Goal: Browse casually: Explore the website without a specific task or goal

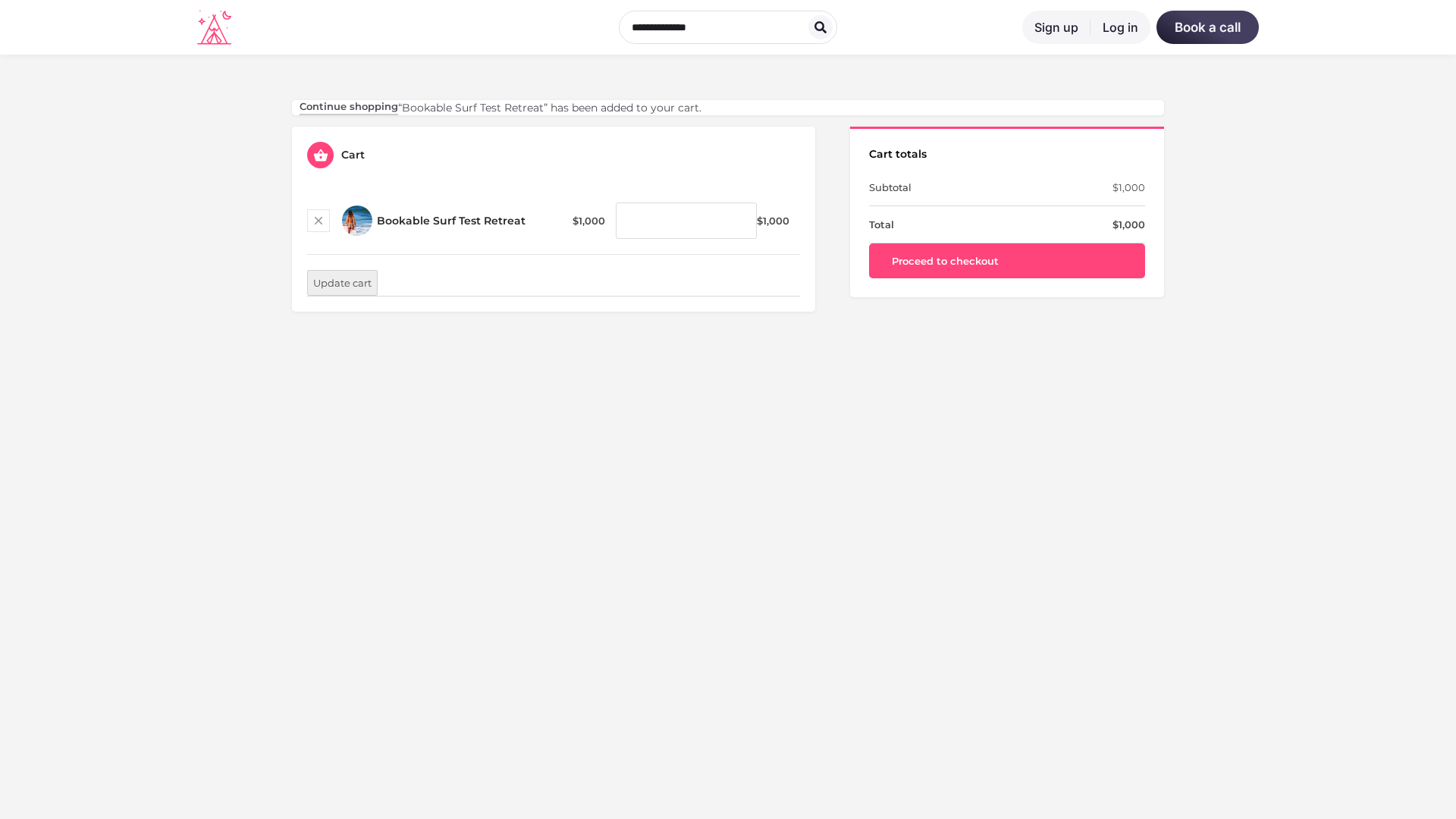
scroll to position [446, 0]
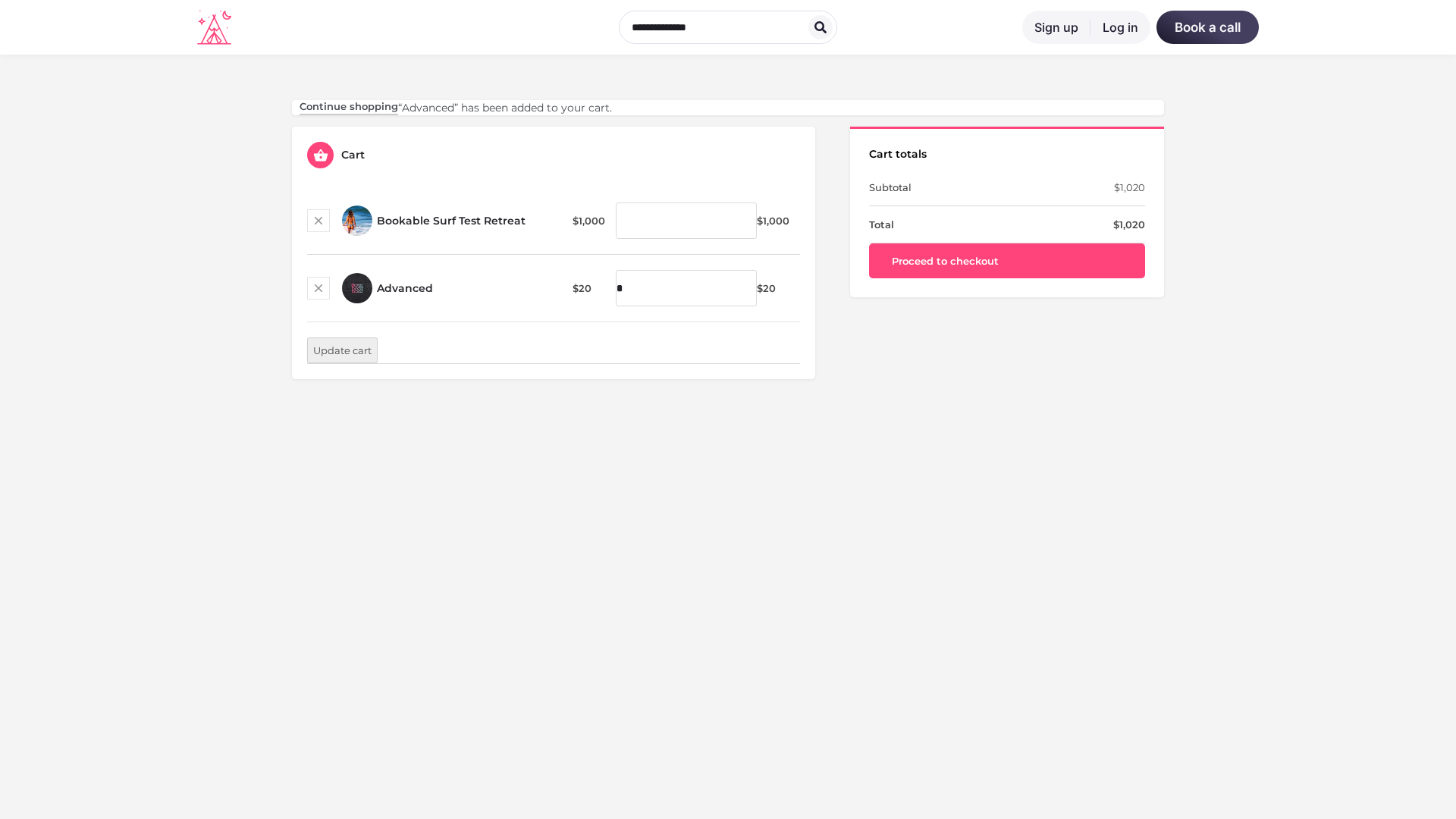
scroll to position [446, 0]
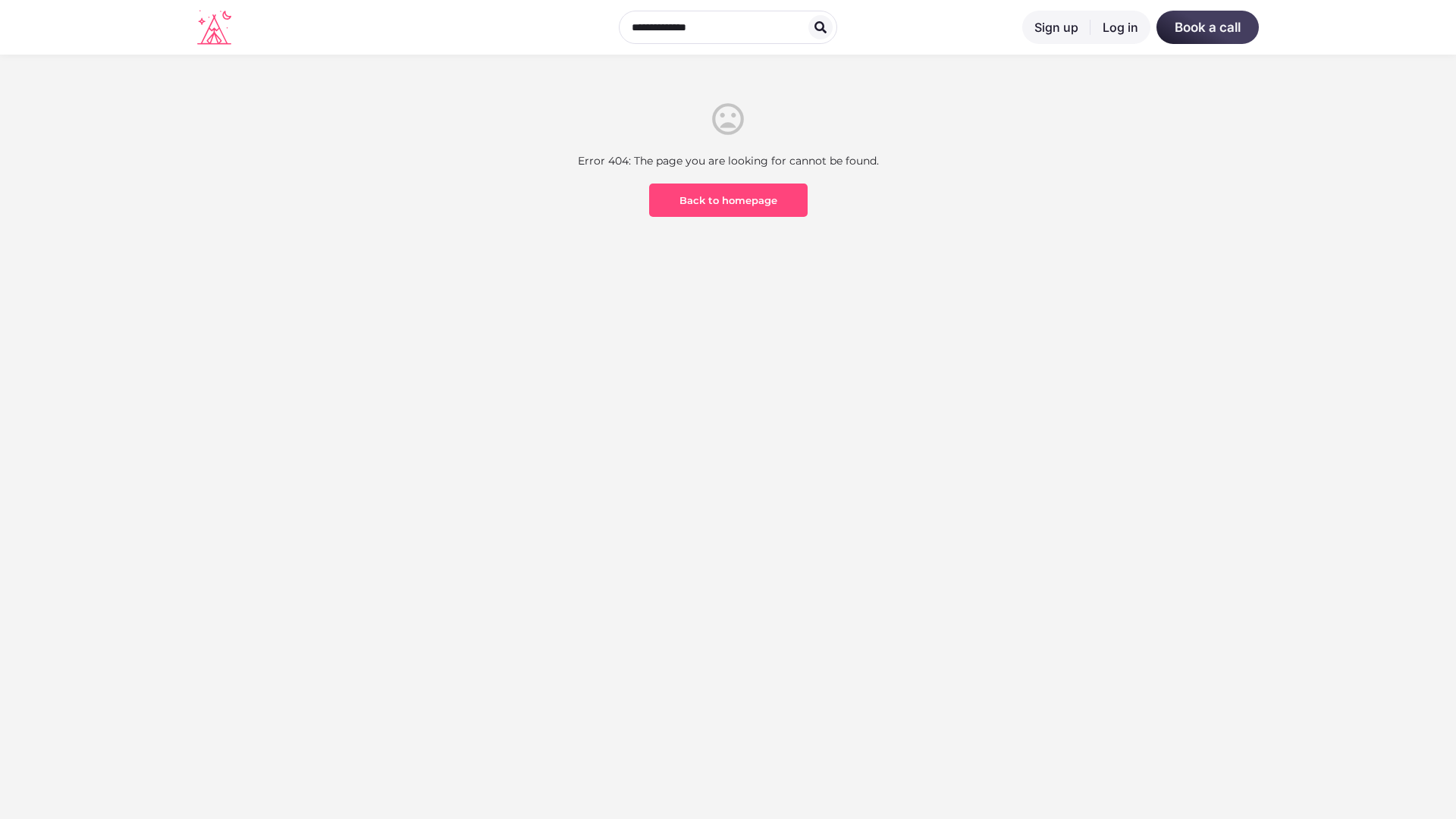
scroll to position [446, 0]
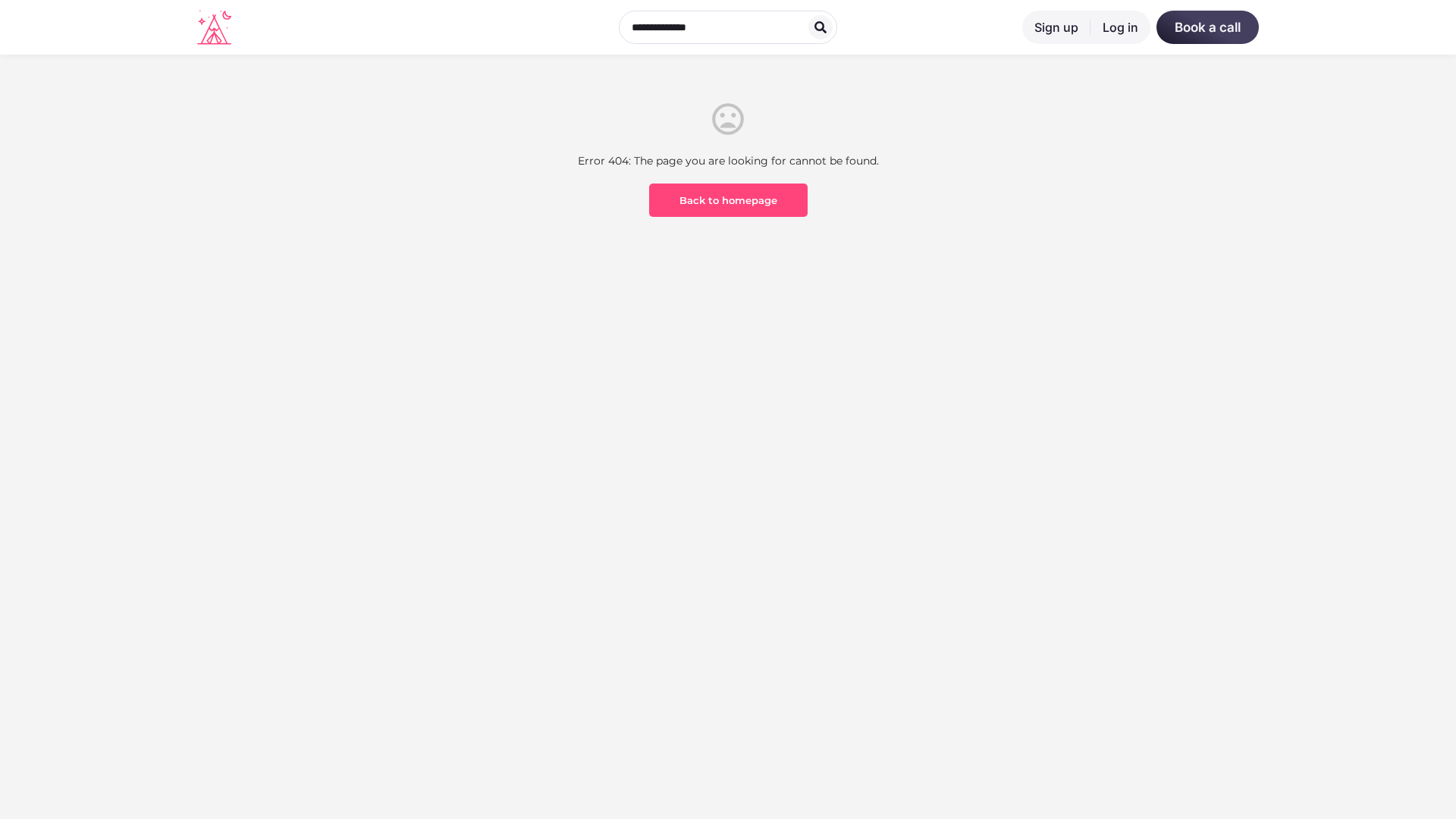
scroll to position [446, 0]
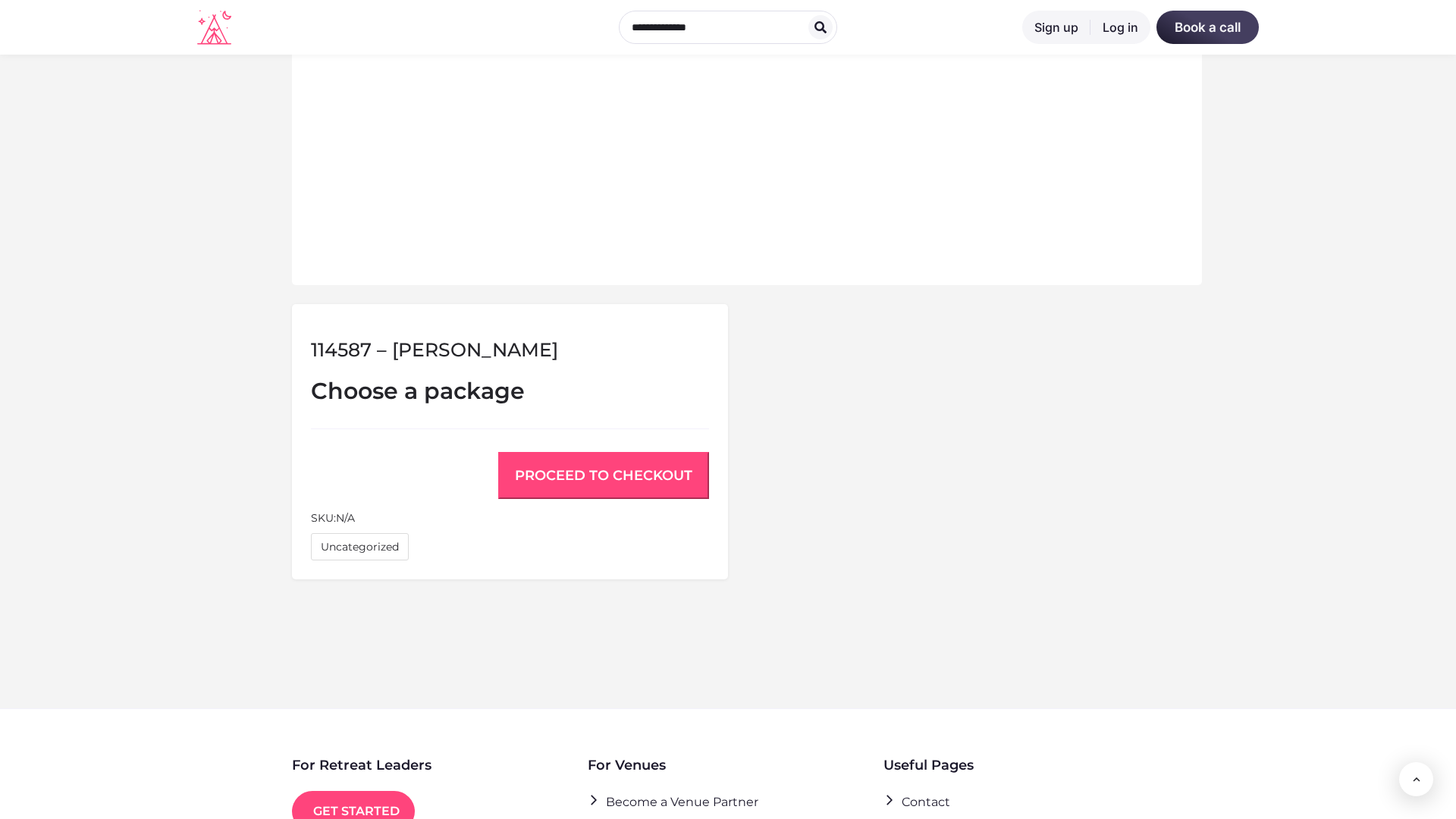
scroll to position [1021, 0]
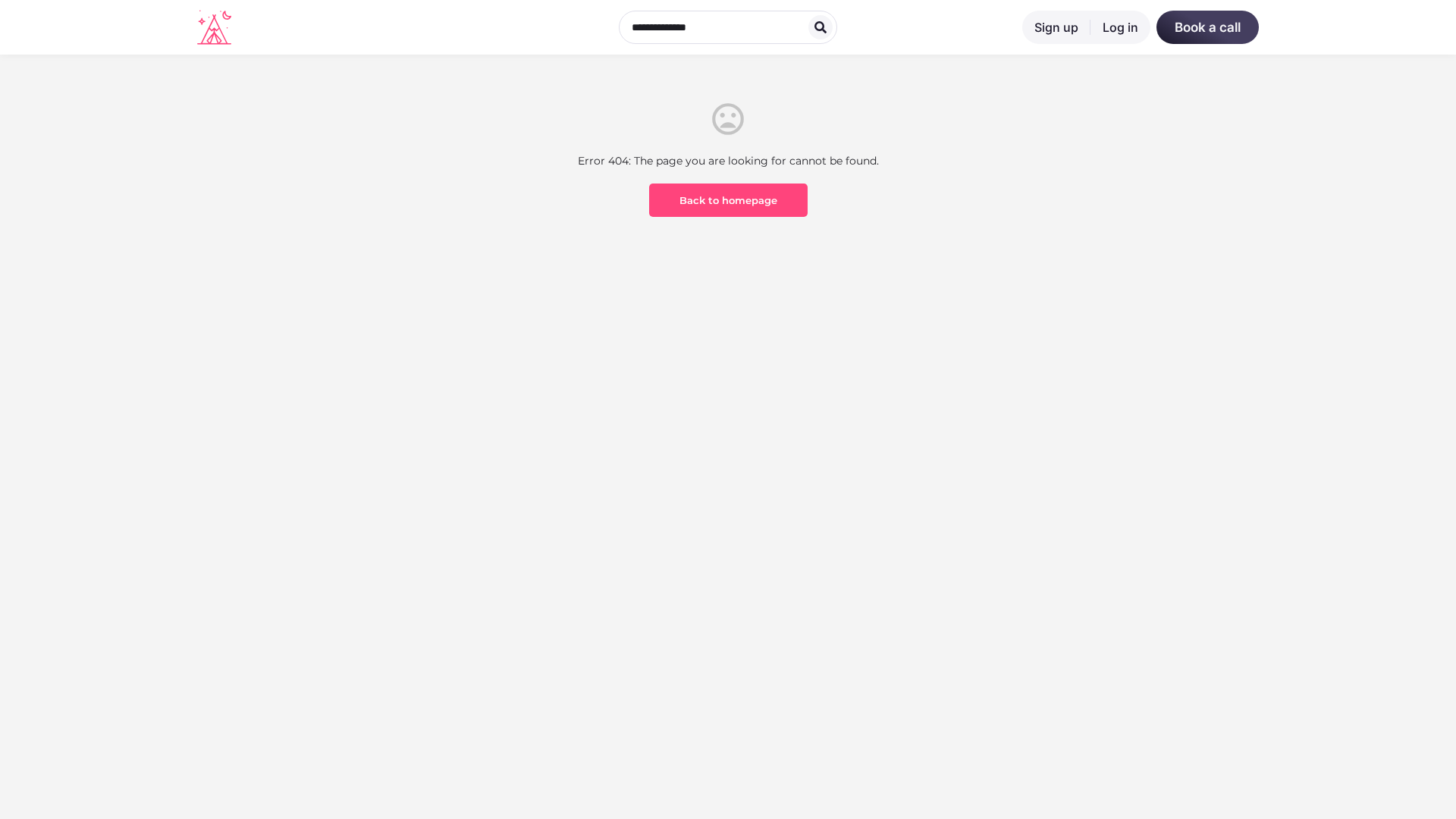
scroll to position [446, 0]
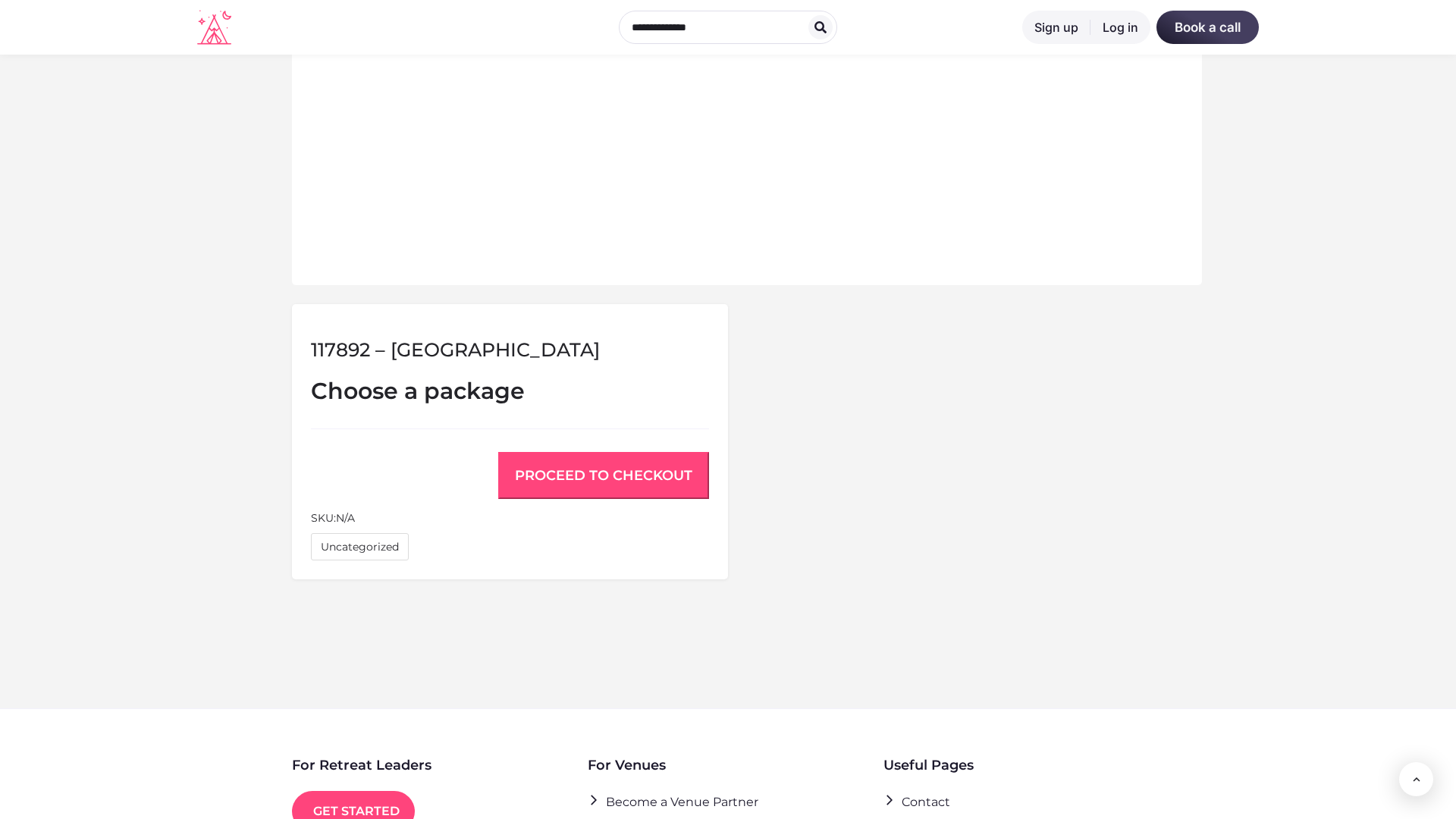
scroll to position [1021, 0]
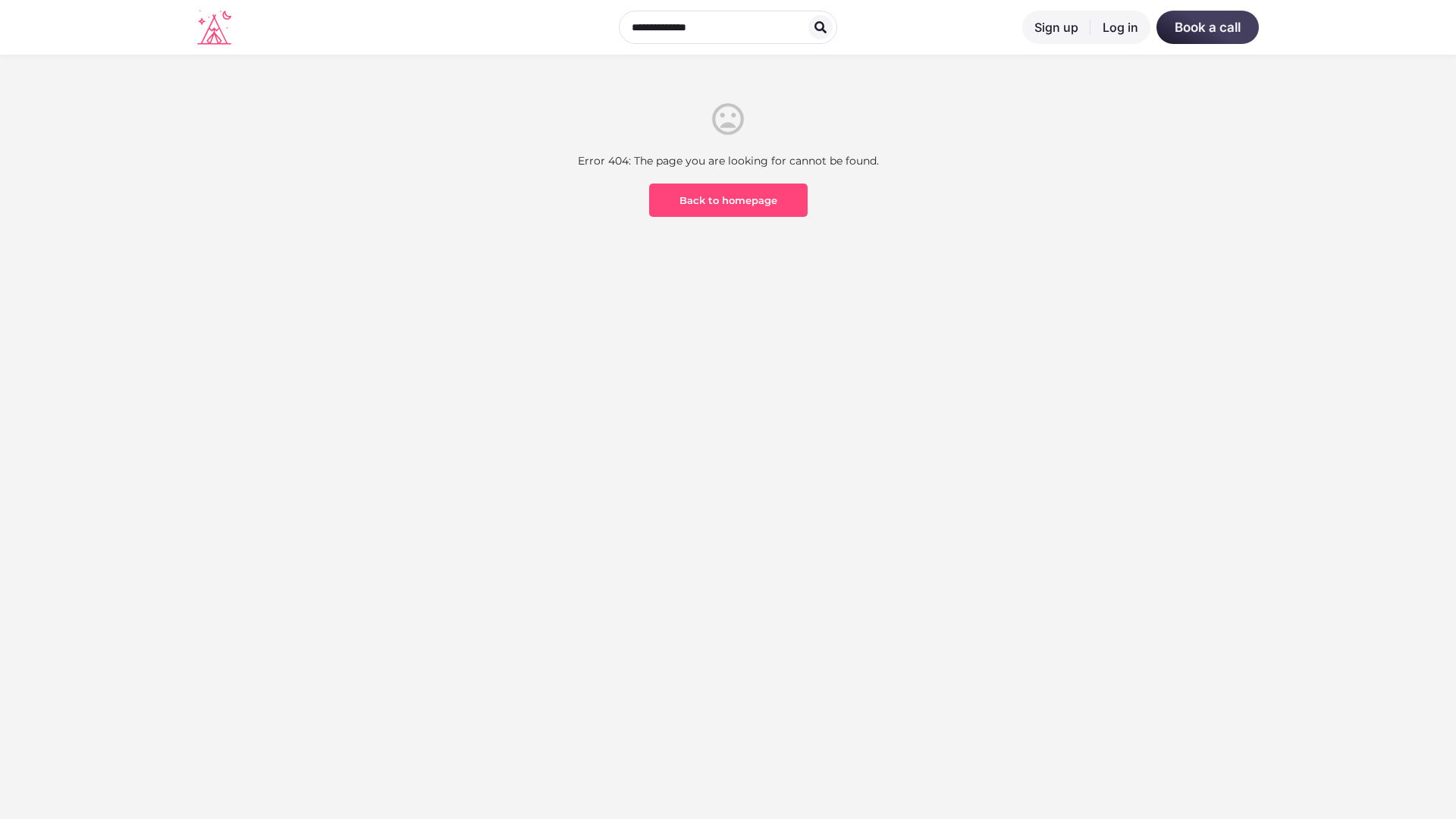
scroll to position [446, 0]
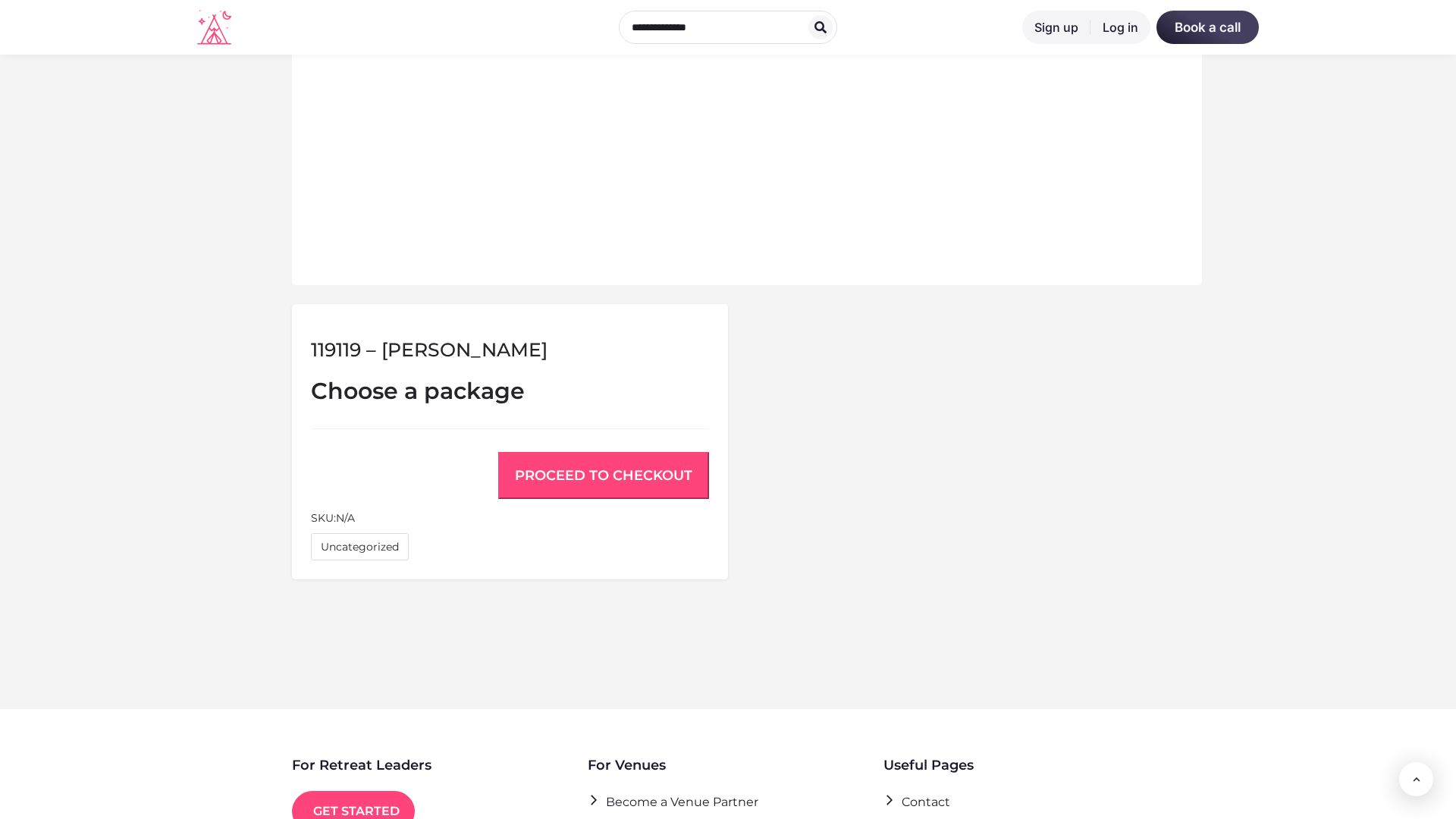
scroll to position [1021, 0]
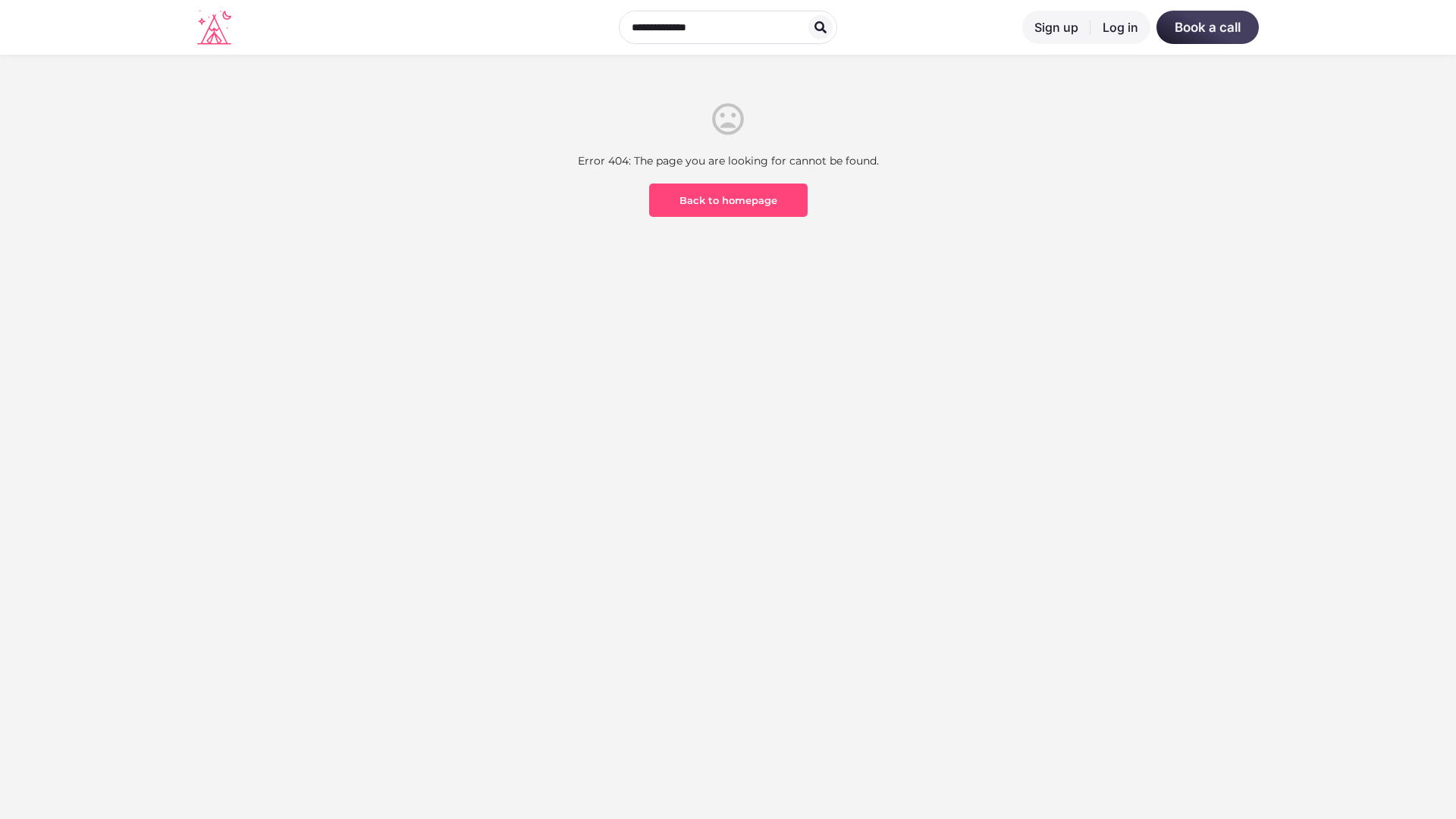
scroll to position [446, 0]
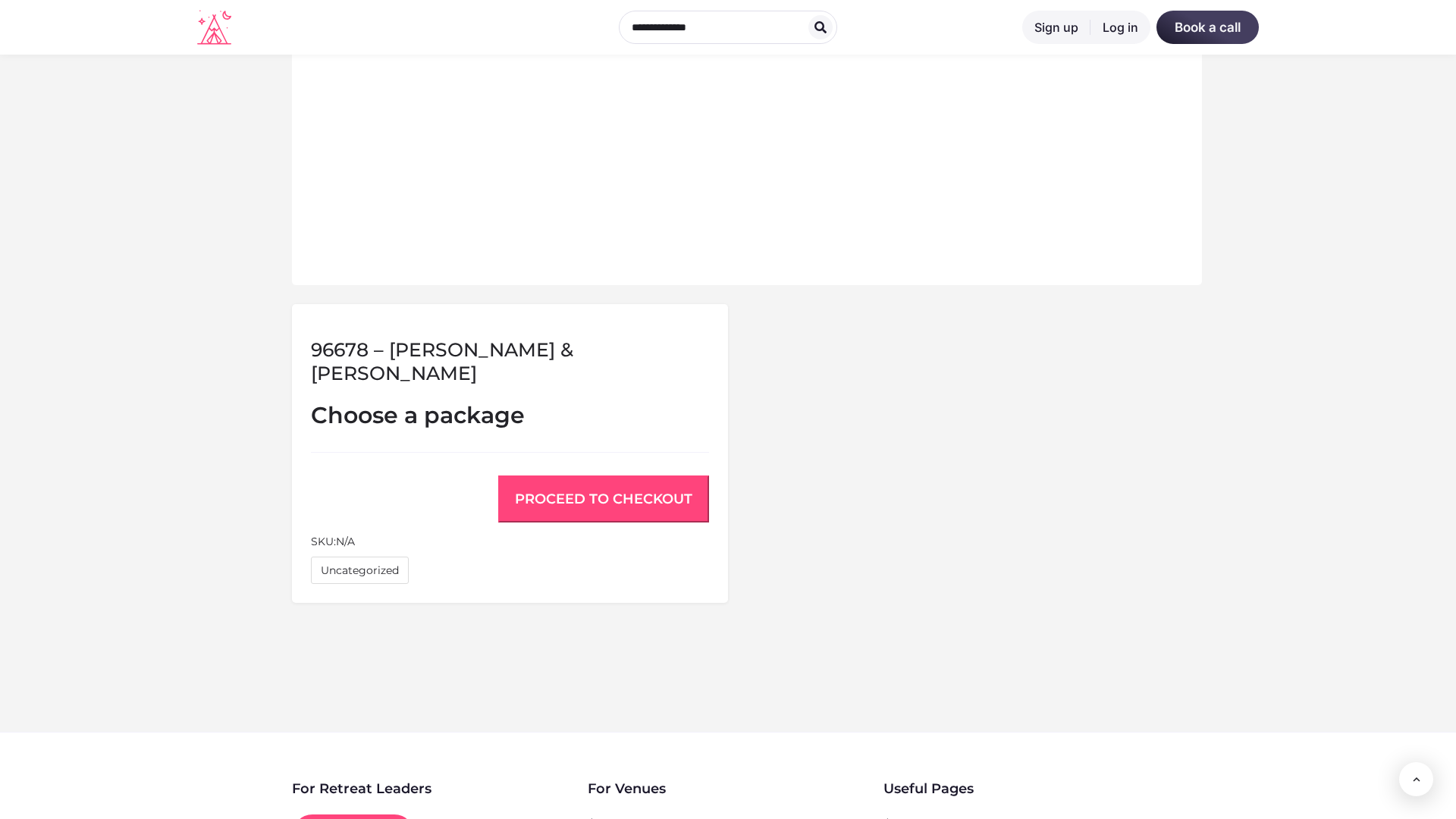
scroll to position [1021, 0]
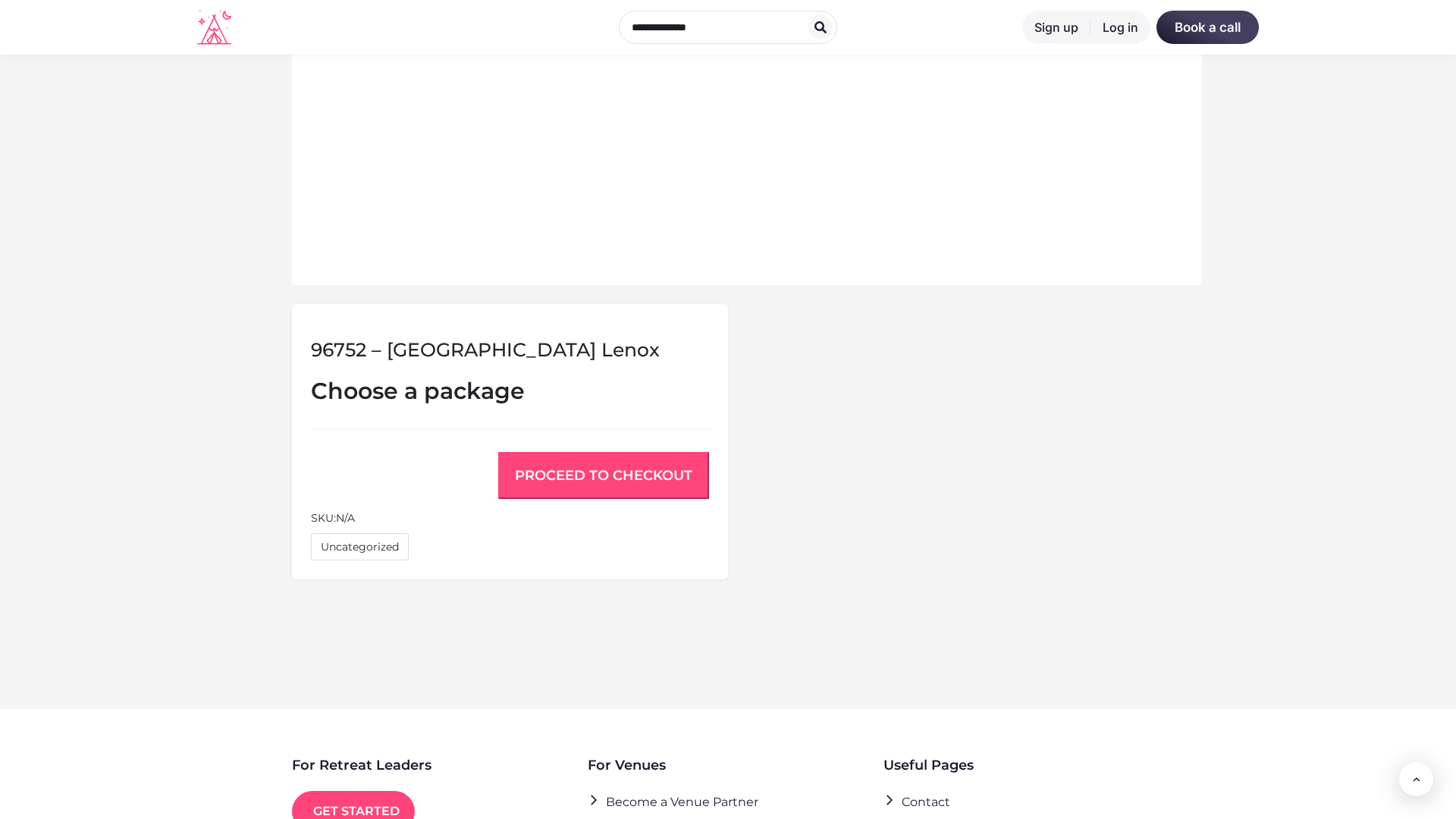
scroll to position [1021, 0]
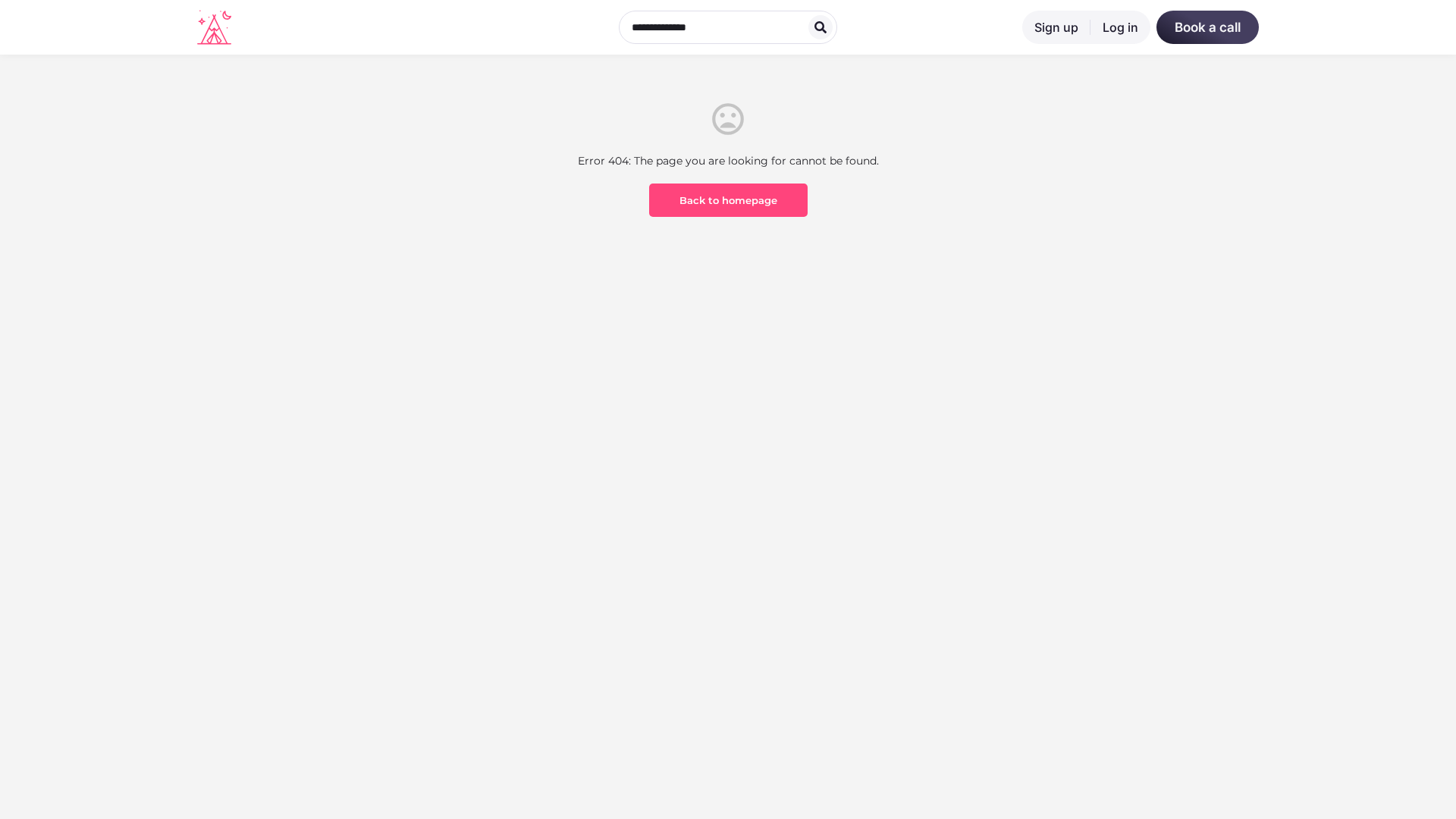
scroll to position [446, 0]
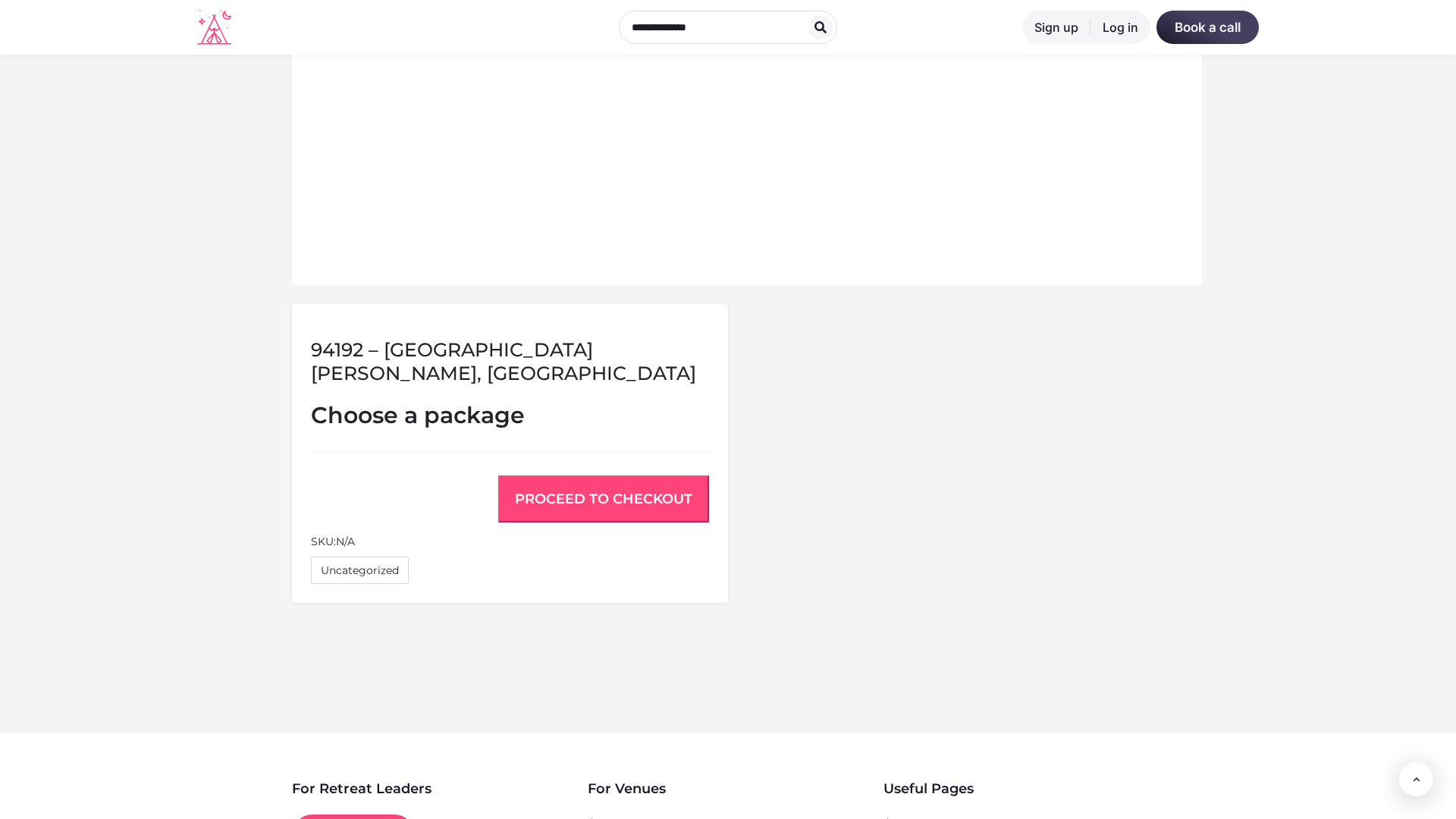
scroll to position [1021, 0]
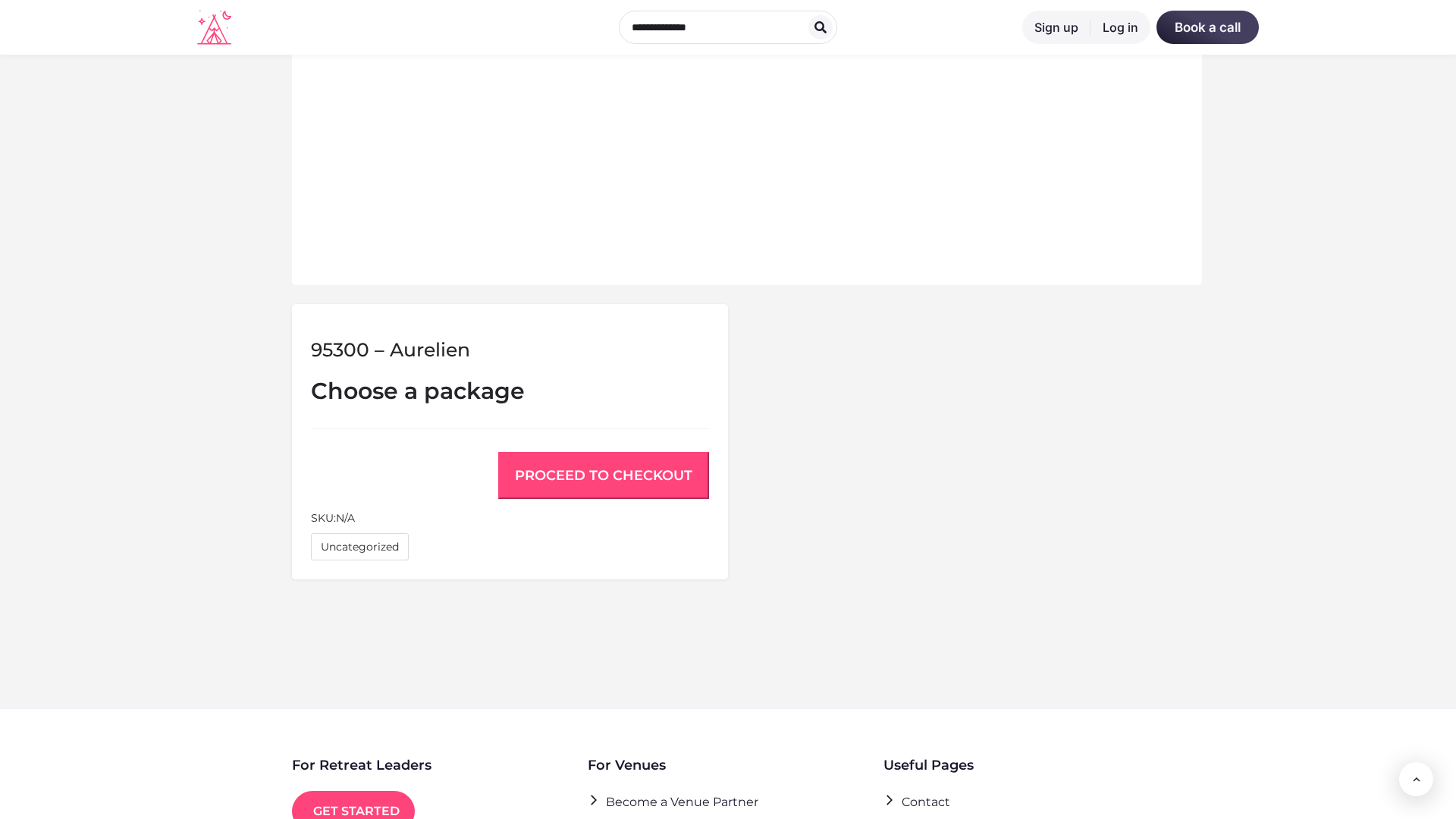
scroll to position [1021, 0]
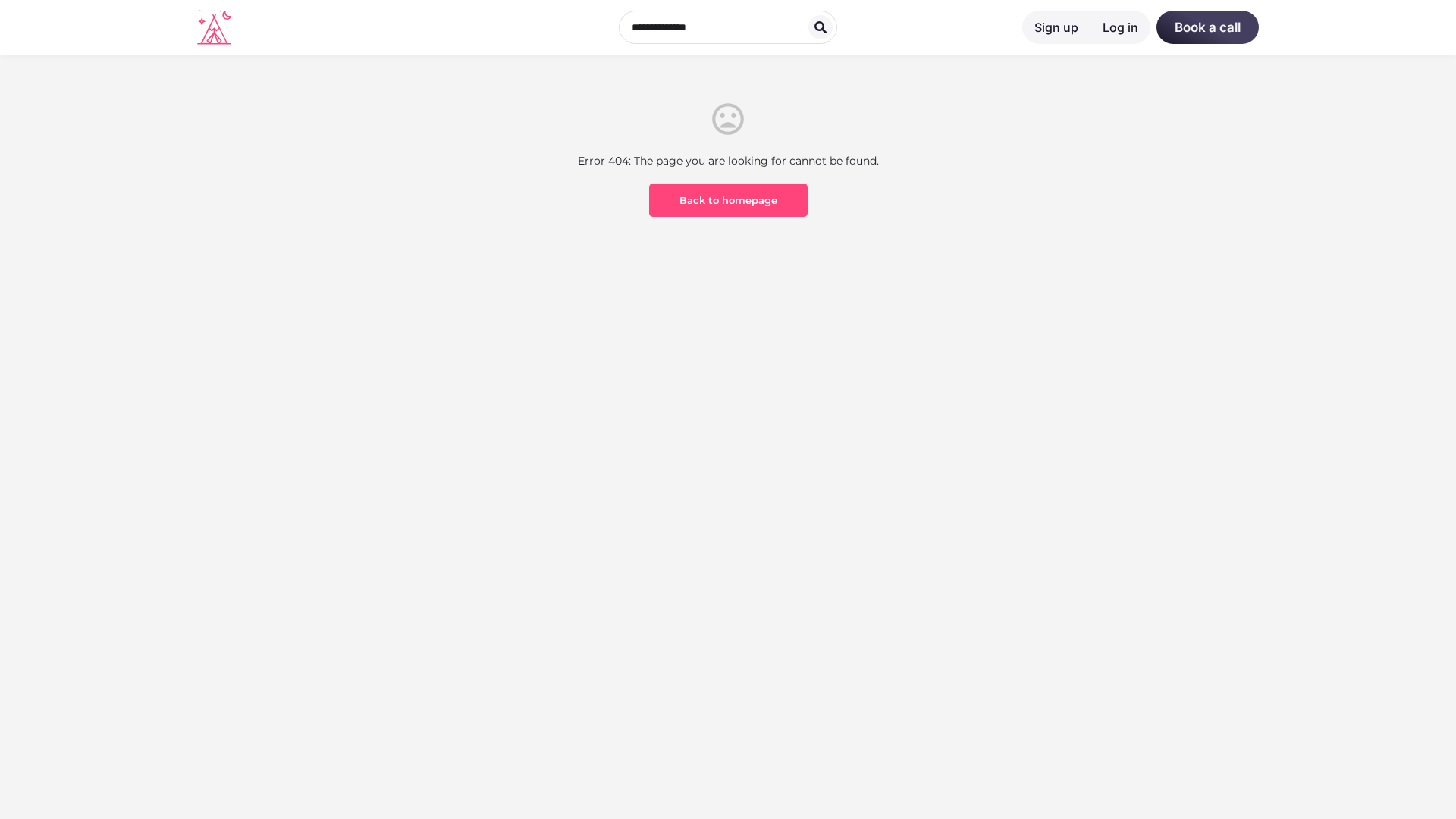
scroll to position [446, 0]
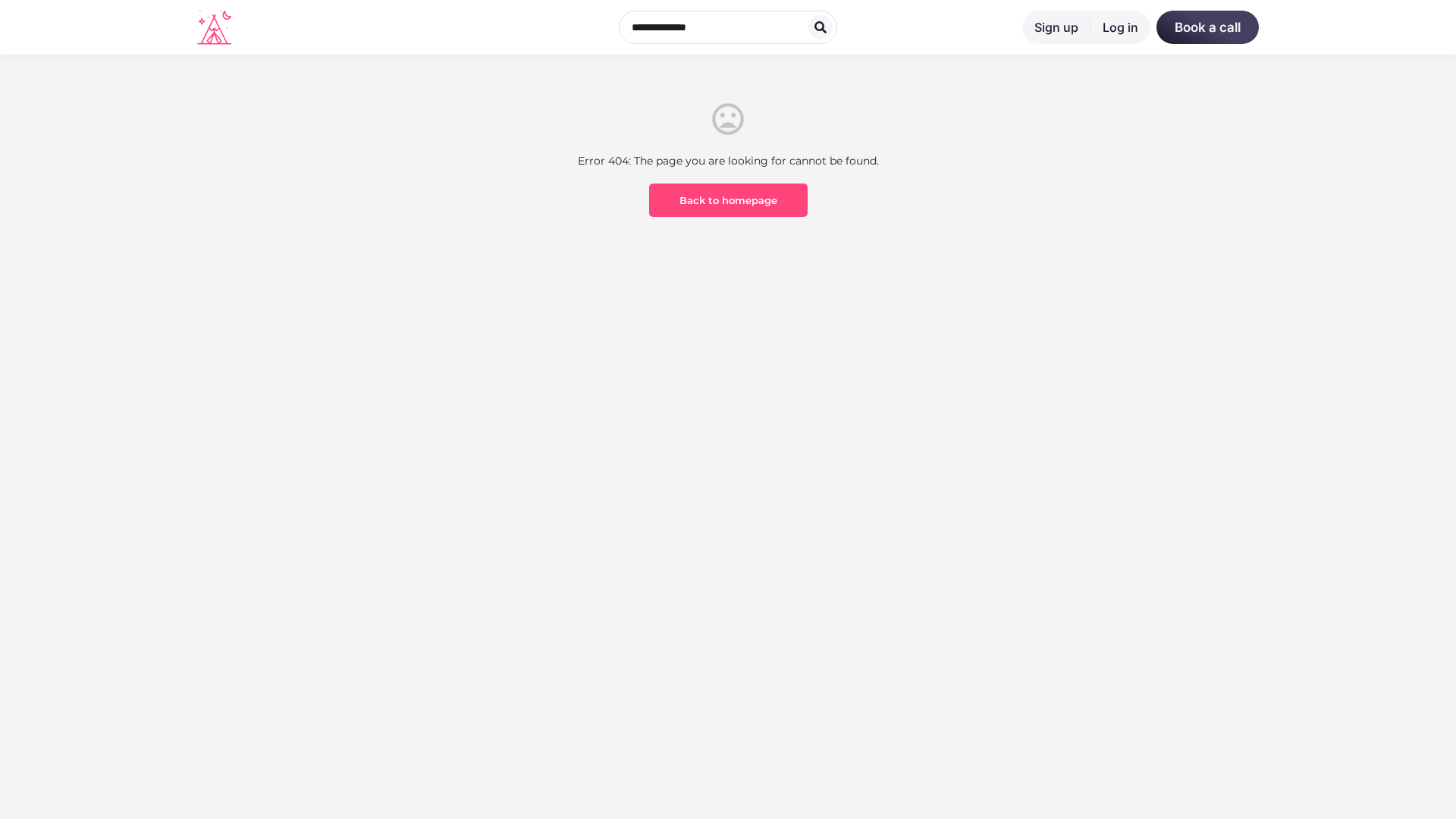
scroll to position [446, 0]
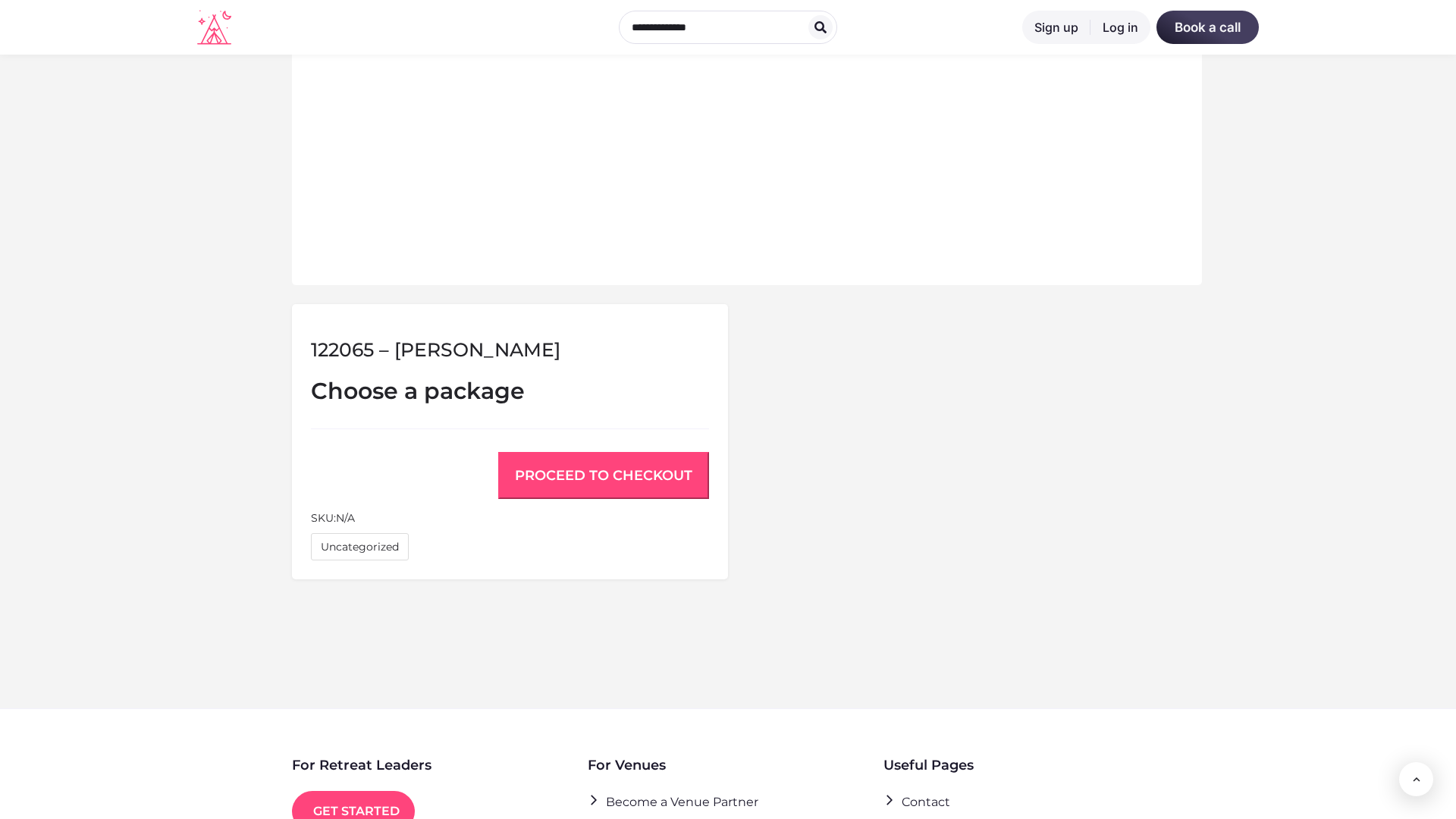
scroll to position [1021, 0]
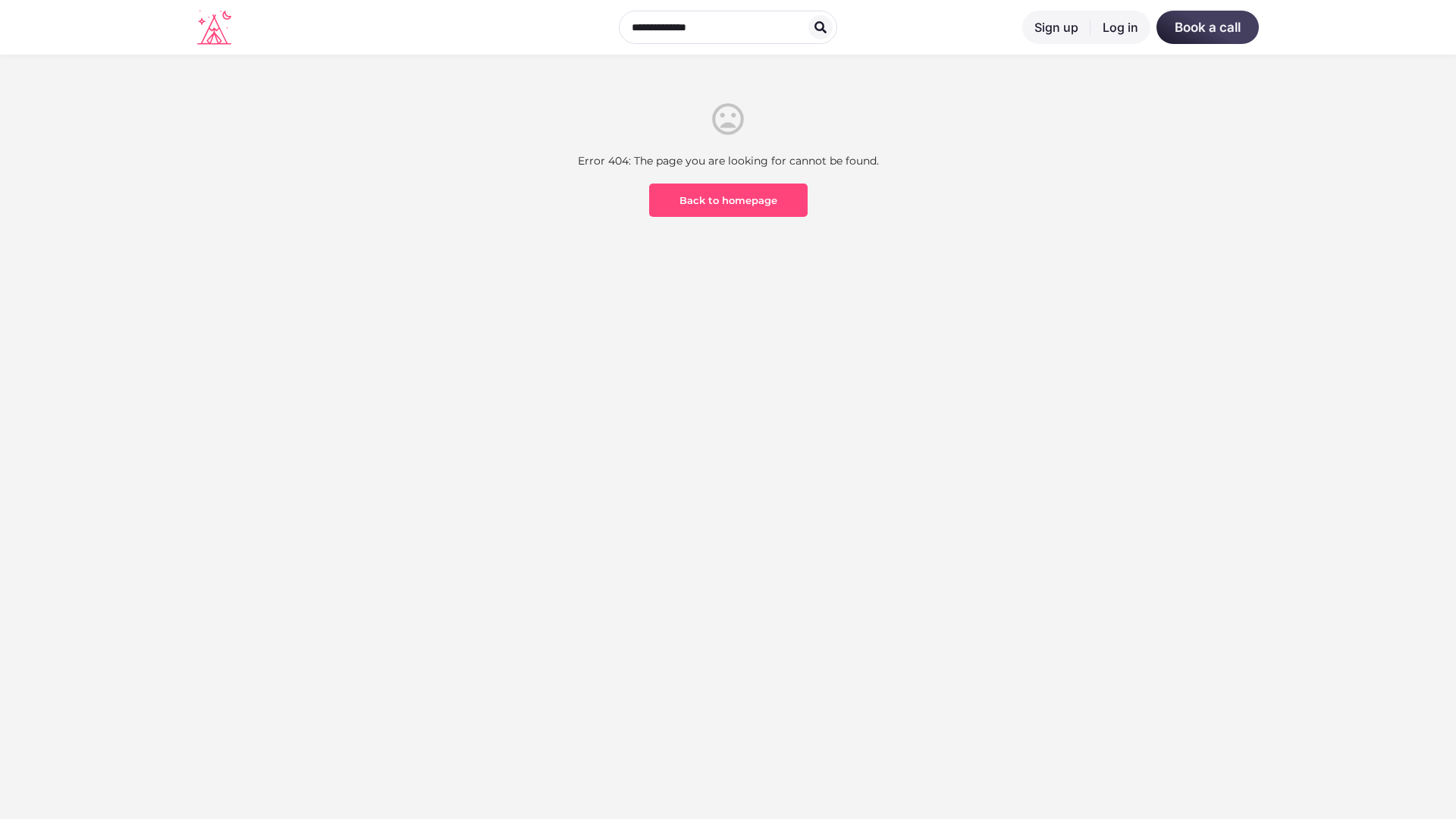
scroll to position [446, 0]
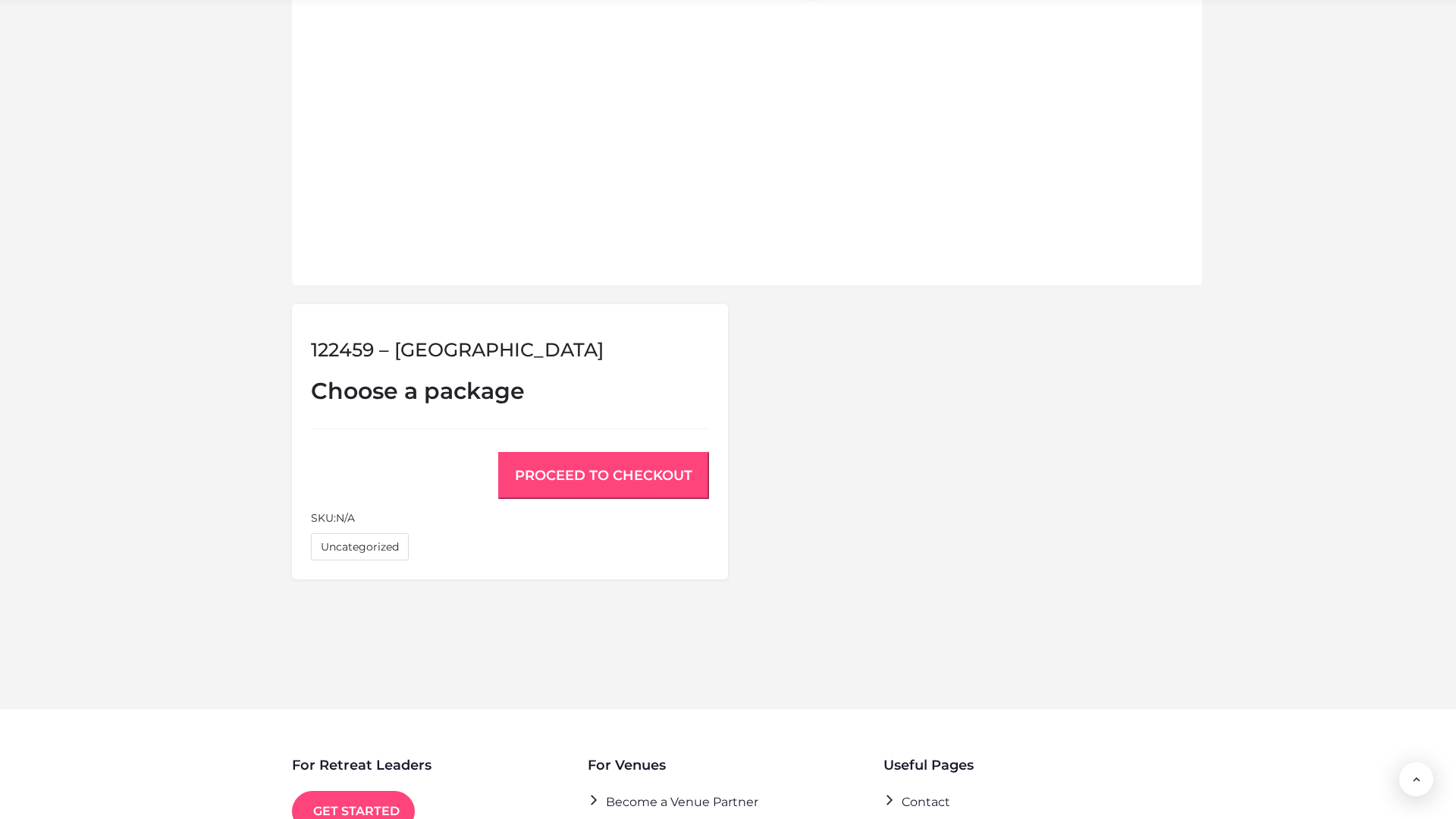
scroll to position [1021, 0]
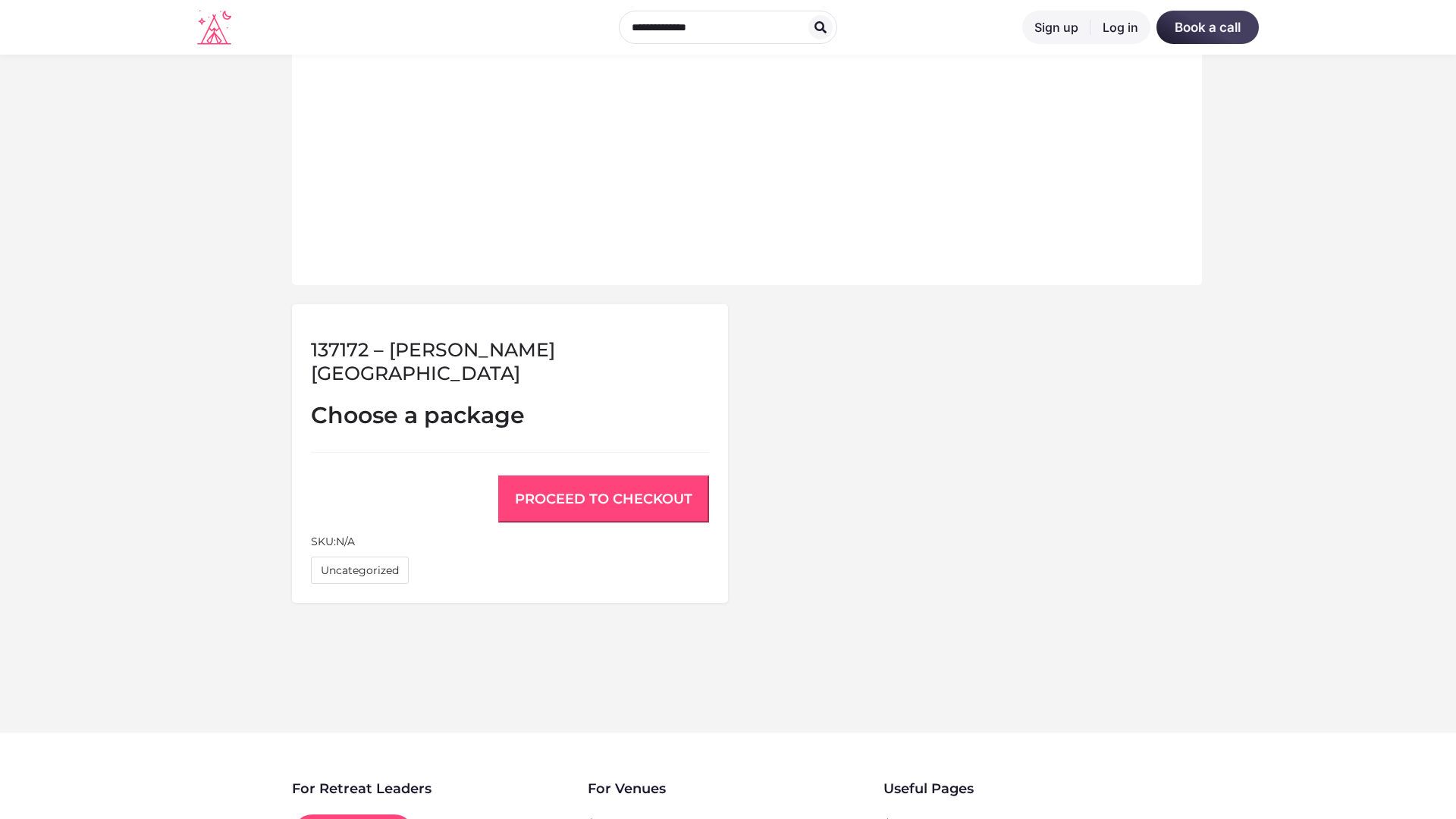
scroll to position [1021, 0]
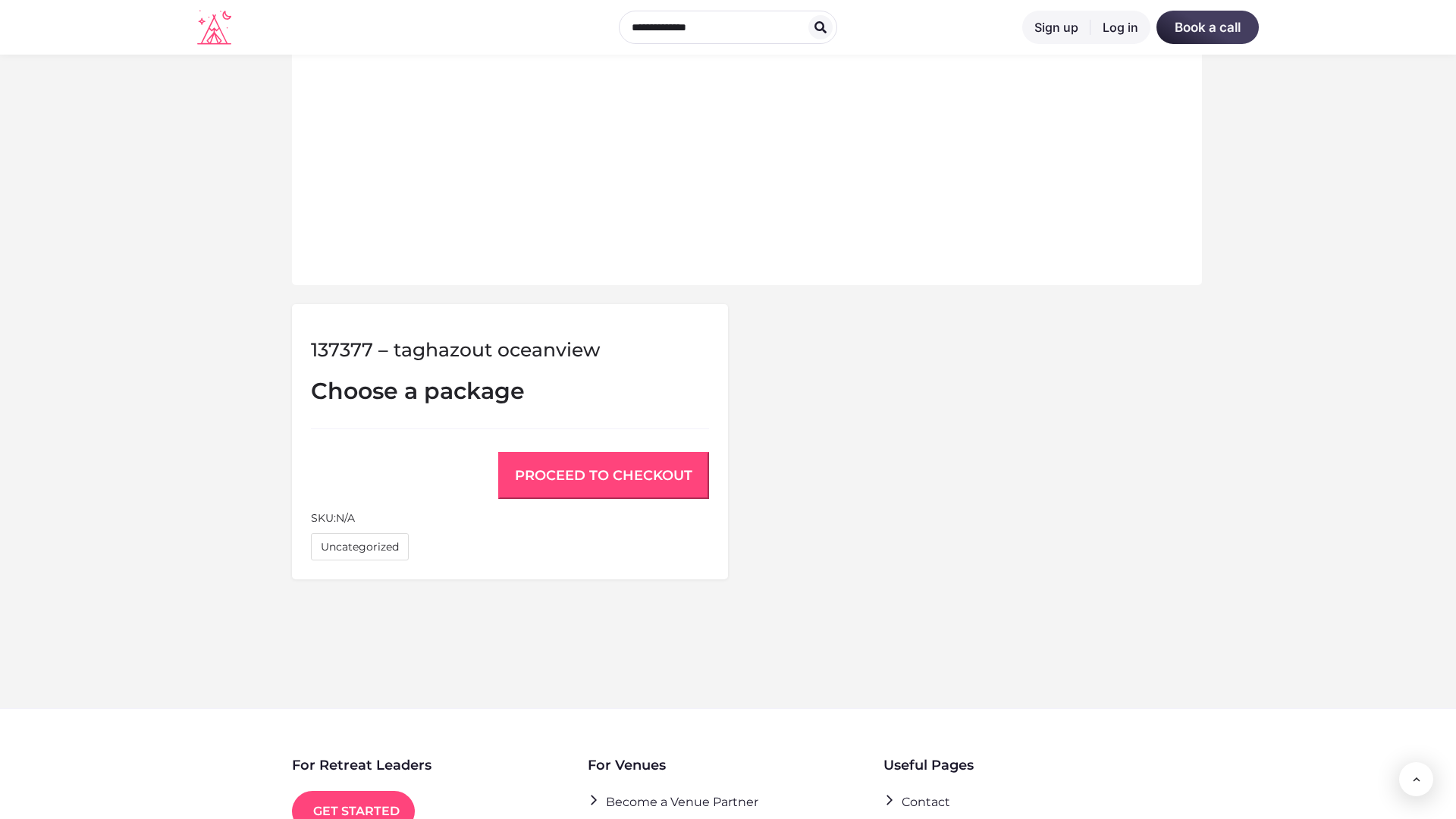
scroll to position [1021, 0]
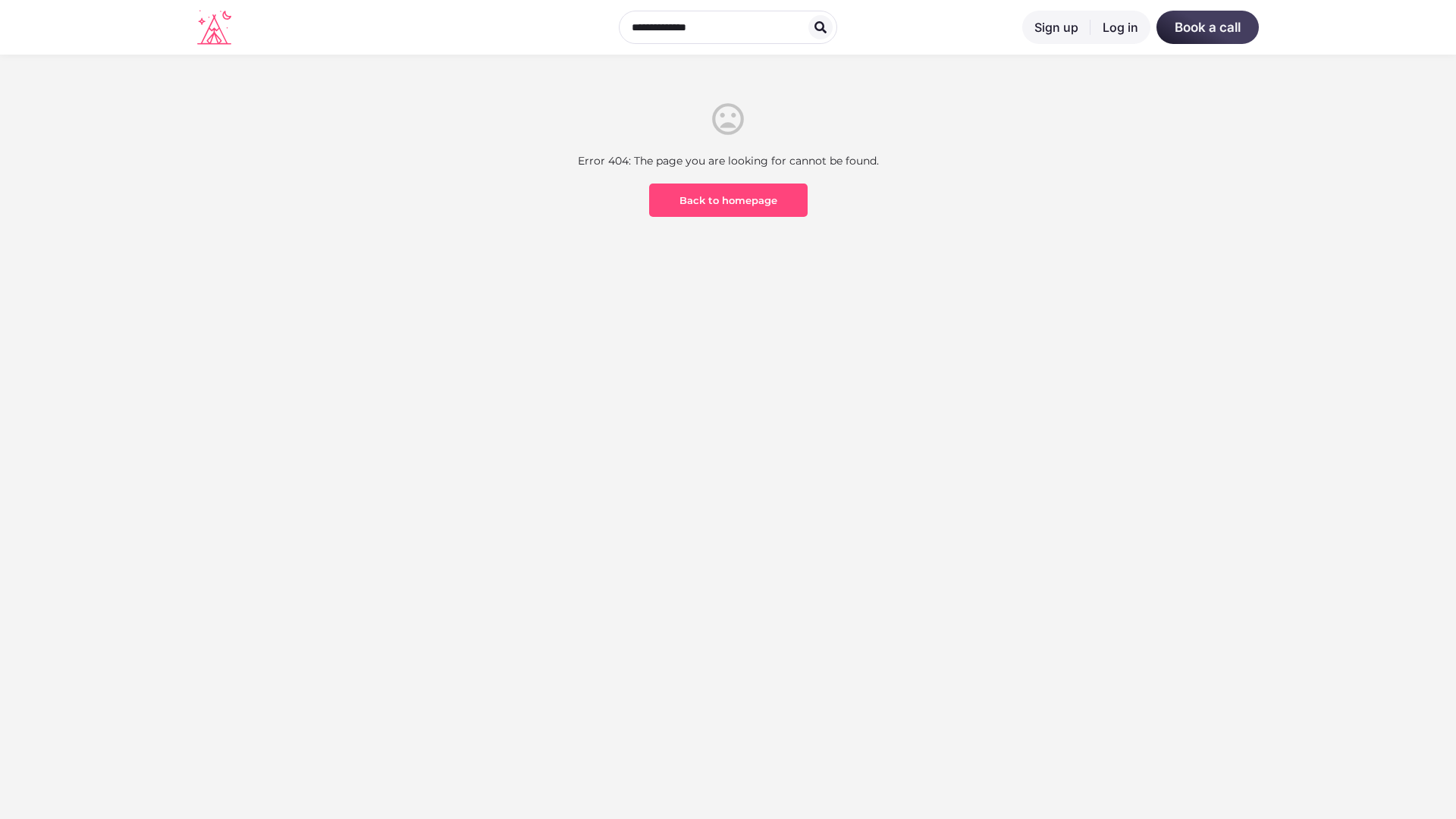
scroll to position [446, 0]
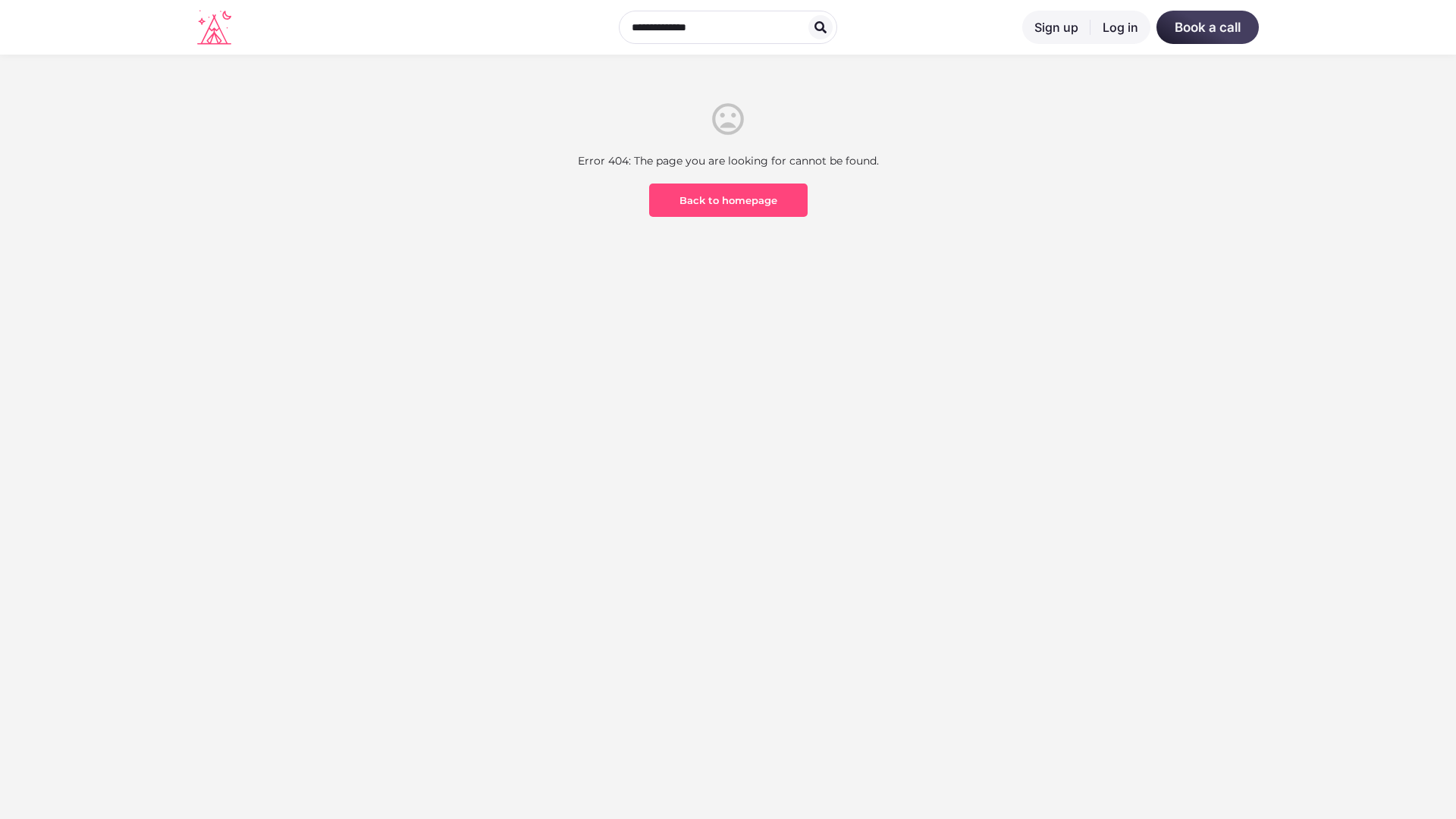
scroll to position [446, 0]
